Goal: Task Accomplishment & Management: Use online tool/utility

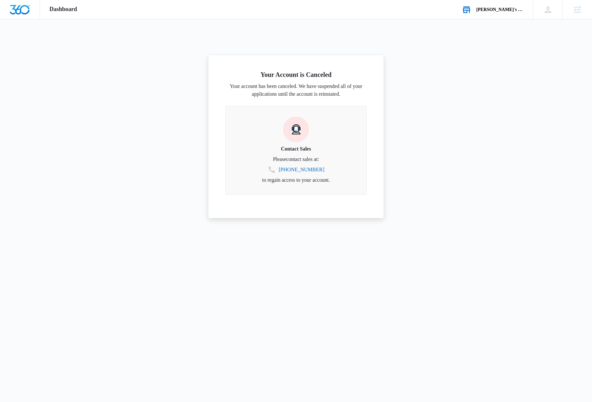
click at [486, 9] on div "[PERSON_NAME]'s Bookstore" at bounding box center [499, 9] width 47 height 5
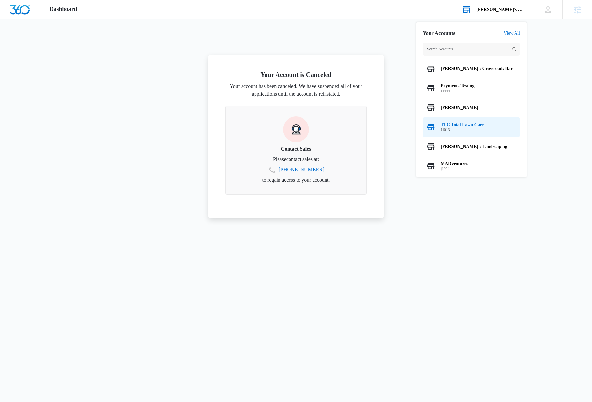
click at [458, 126] on span "TLC Total Lawn Care" at bounding box center [462, 124] width 43 height 5
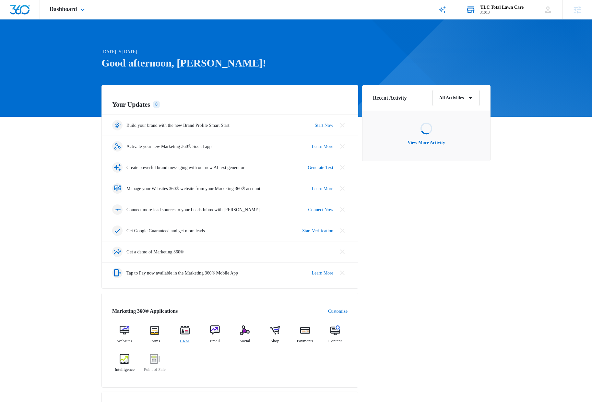
click at [184, 340] on span "CRM" at bounding box center [184, 340] width 9 height 6
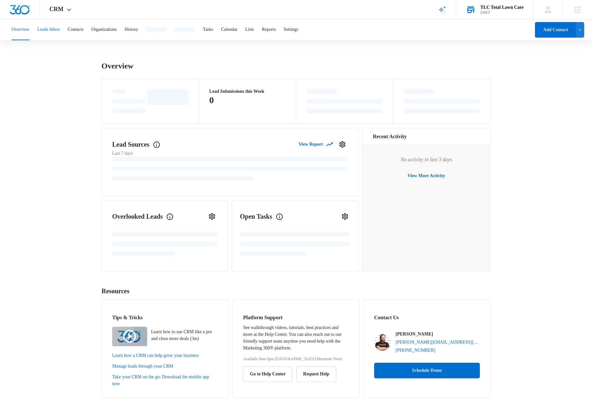
click at [55, 28] on button "Leads Inbox" at bounding box center [48, 29] width 23 height 21
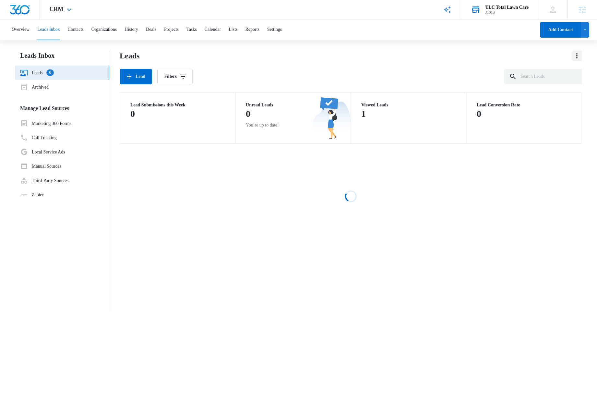
click at [577, 57] on icon "Actions" at bounding box center [577, 56] width 8 height 8
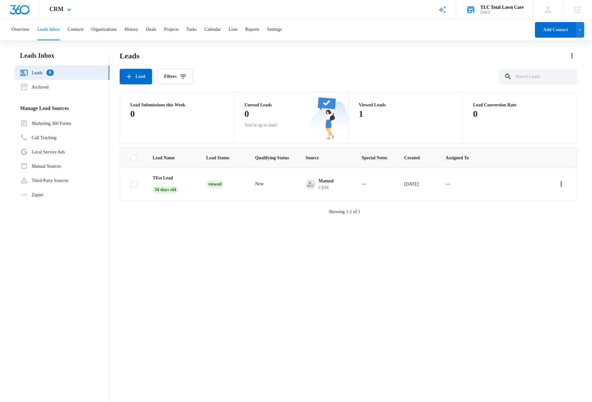
click at [483, 72] on div "Lead Filters" at bounding box center [349, 77] width 458 height 16
click at [430, 156] on div at bounding box center [426, 157] width 7 height 7
click at [70, 17] on div "CRM Apps Reputation Websites Forms CRM Email Social Shop Payments POS Content A…" at bounding box center [61, 9] width 43 height 19
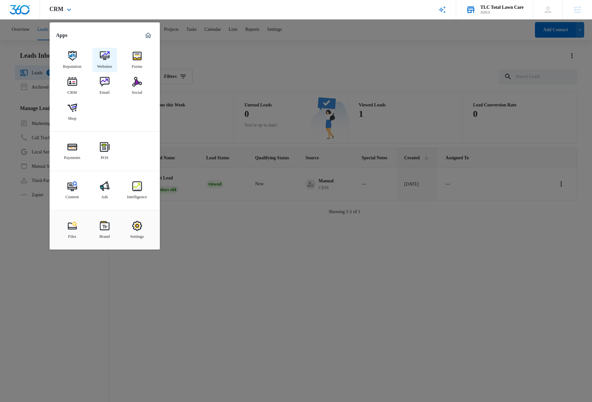
click at [104, 59] on img at bounding box center [105, 56] width 10 height 10
